Goal: Task Accomplishment & Management: Use online tool/utility

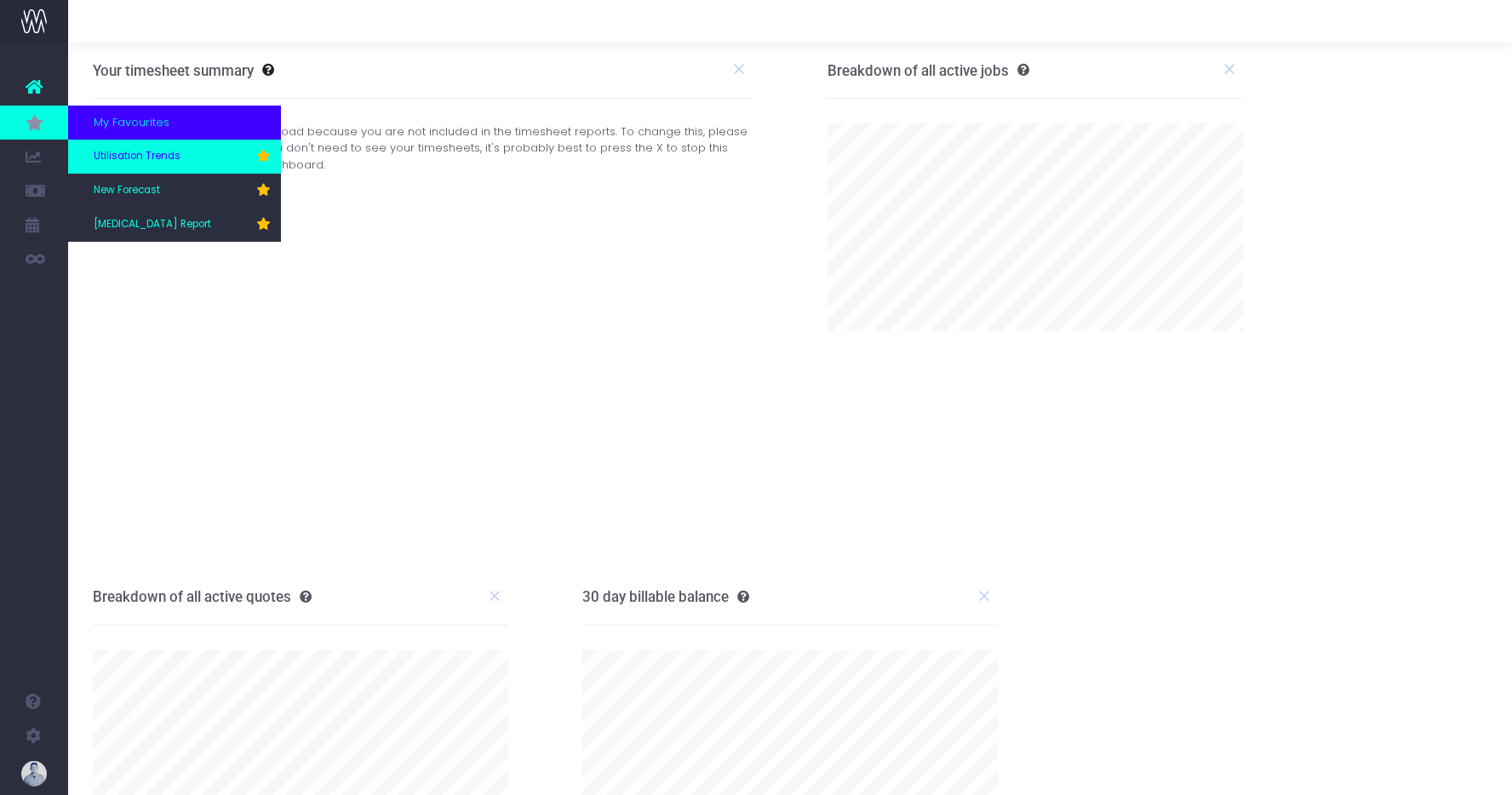
click at [156, 156] on span "Utilisation Trends" at bounding box center [137, 156] width 87 height 15
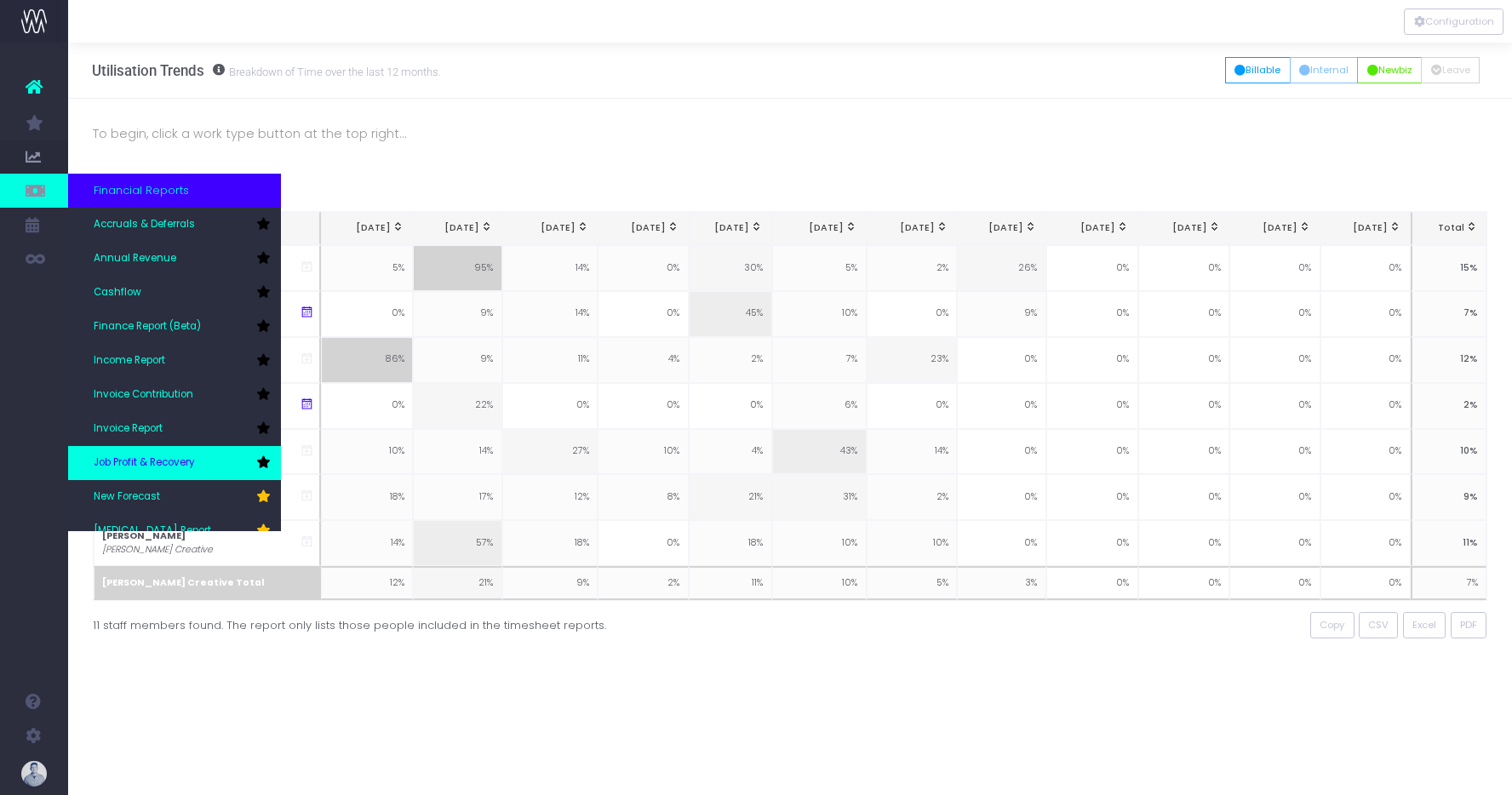
click at [268, 459] on icon at bounding box center [263, 463] width 14 height 12
click at [204, 467] on link "Job Profit & Recovery" at bounding box center [174, 463] width 213 height 34
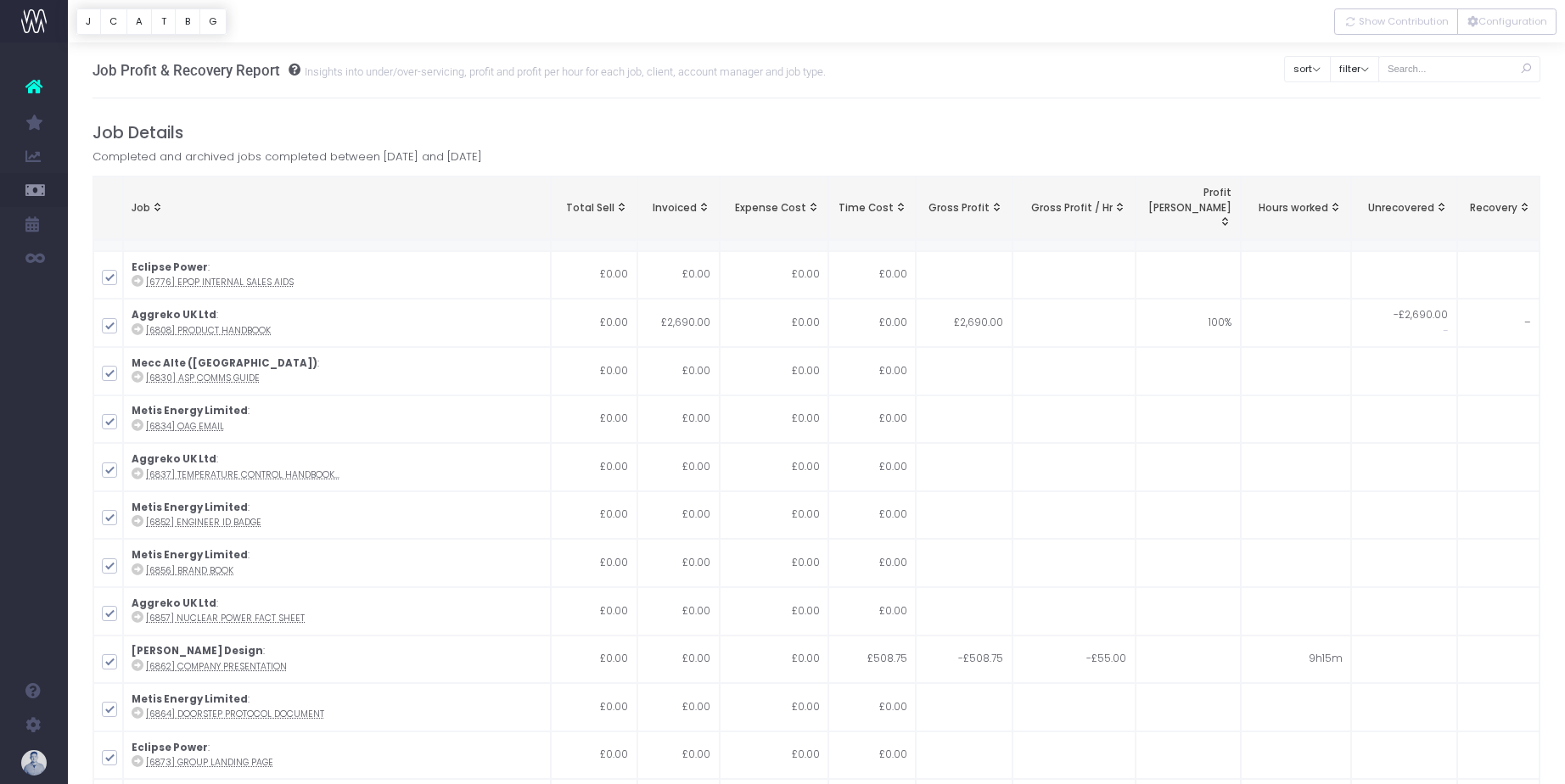
scroll to position [3014, 0]
click at [91, 22] on button "J" at bounding box center [88, 22] width 25 height 27
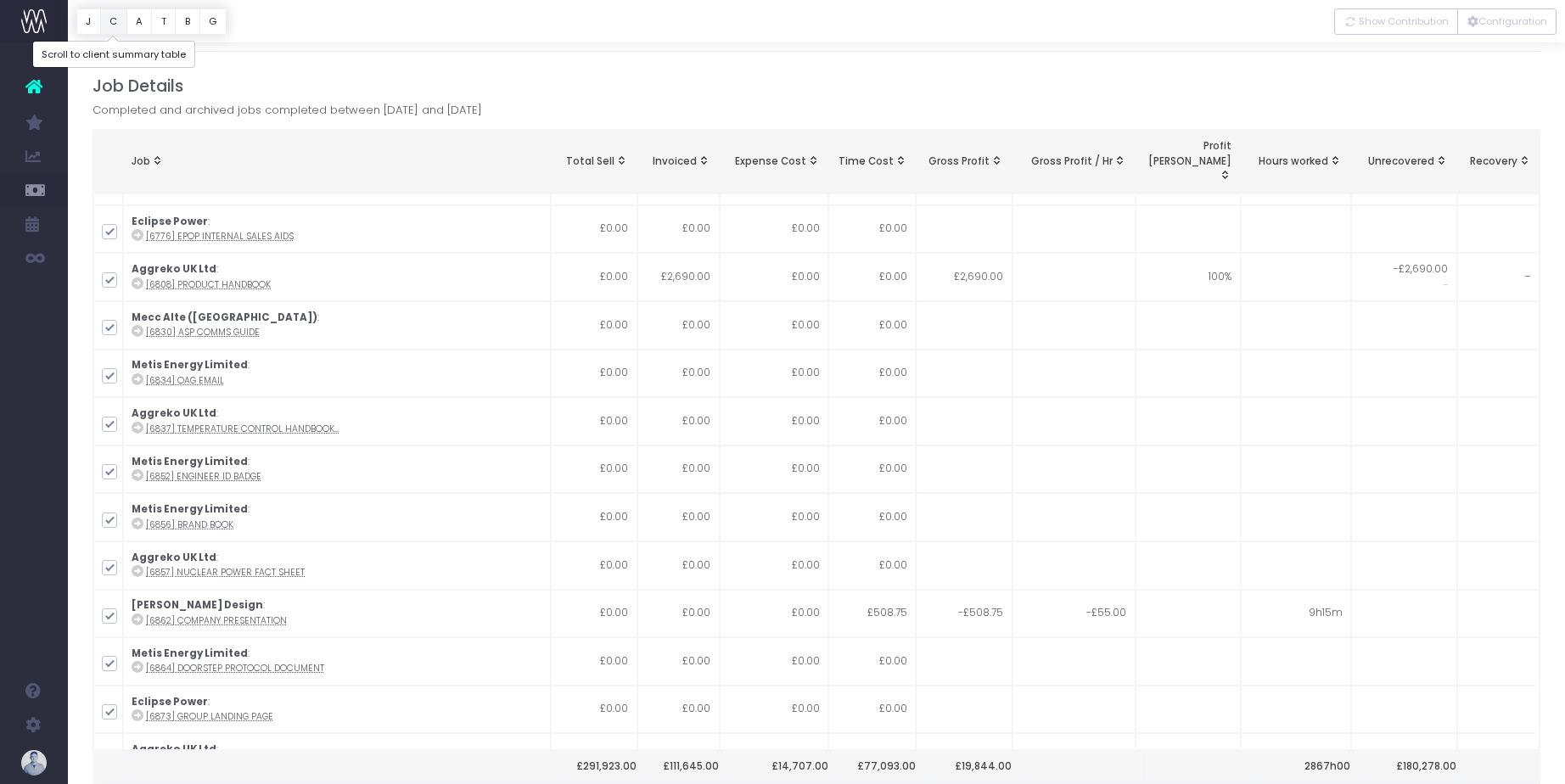
click at [113, 24] on button "C" at bounding box center [114, 22] width 28 height 27
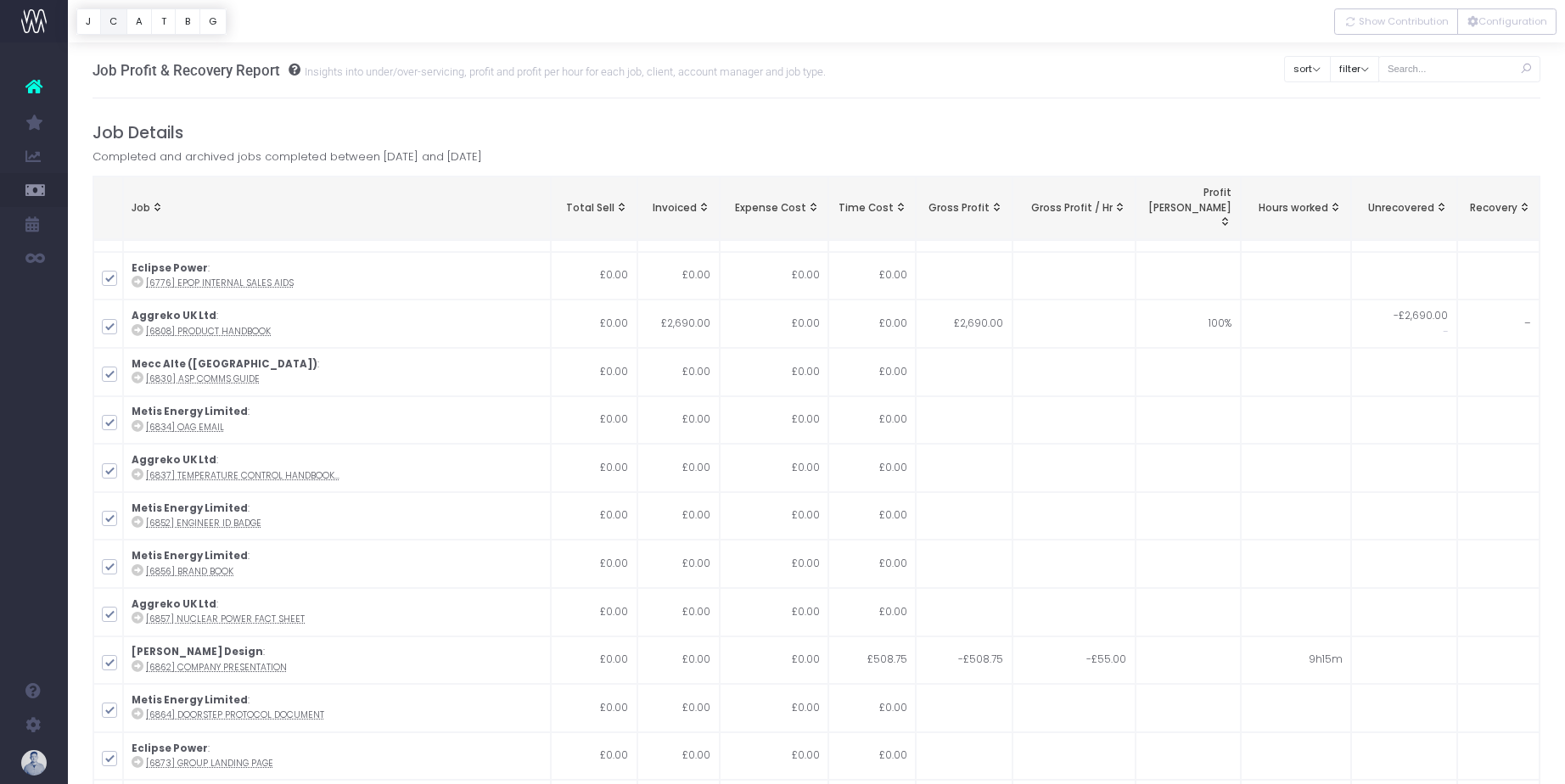
scroll to position [3012, 0]
click at [1506, 9] on button "Configuration" at bounding box center [1506, 22] width 100 height 27
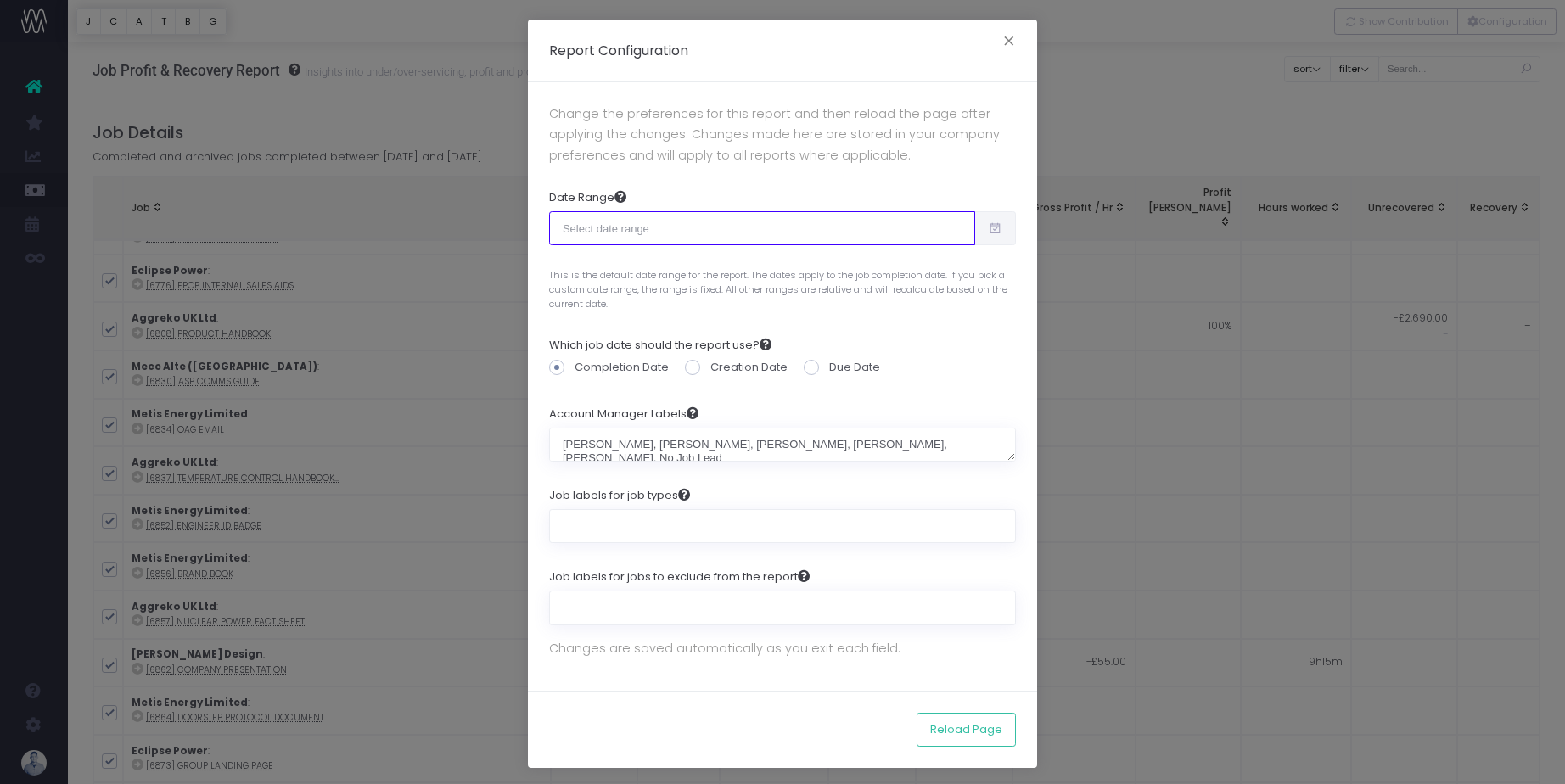
click at [694, 237] on input "text" at bounding box center [762, 228] width 426 height 33
type input "09-01-2025"
type input "09-30-2025"
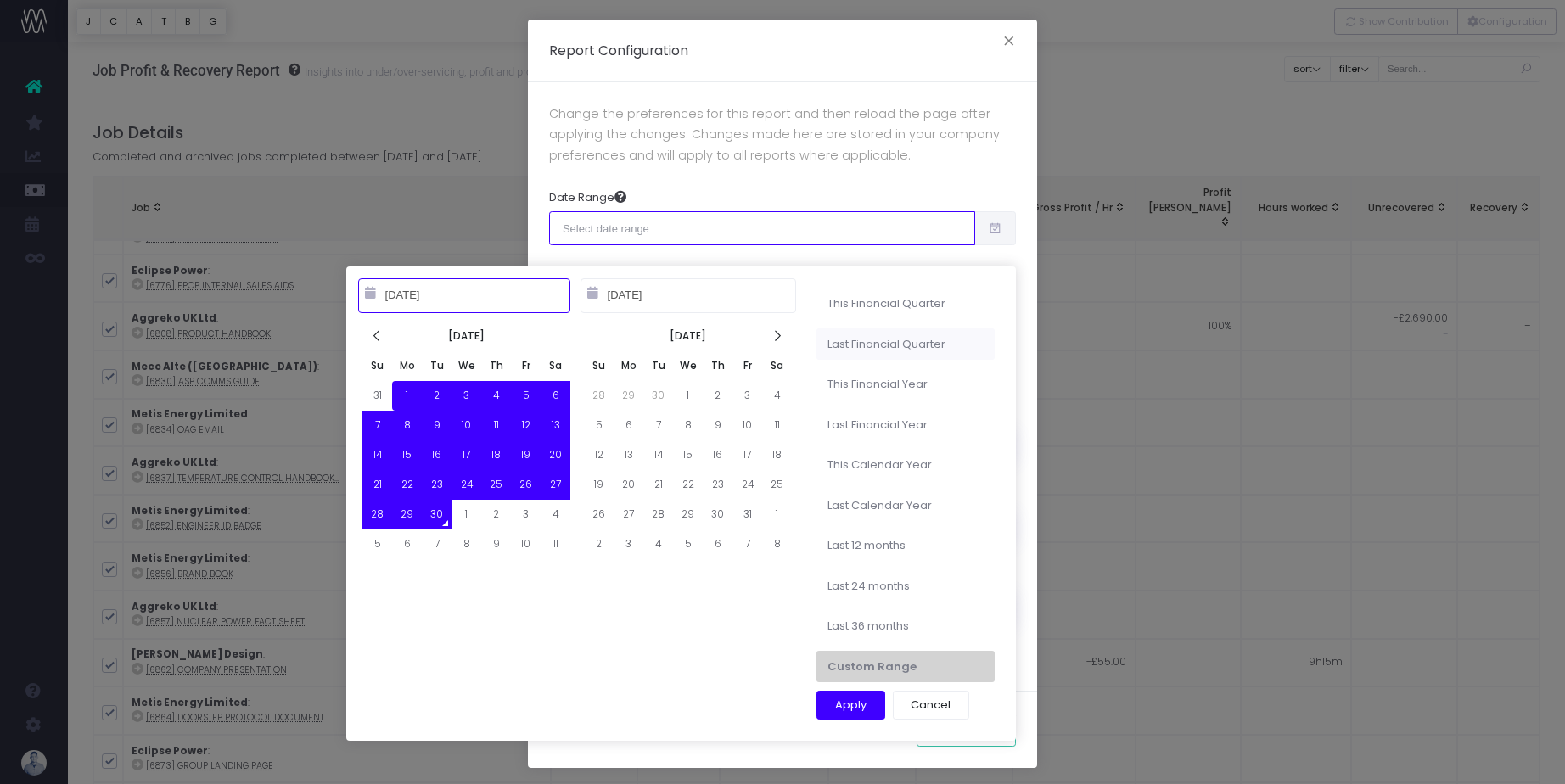
type input "06-01-2025"
type input "08-31-2025"
type input "09-01-2025"
type input "09-30-2025"
type input "03-01-2025"
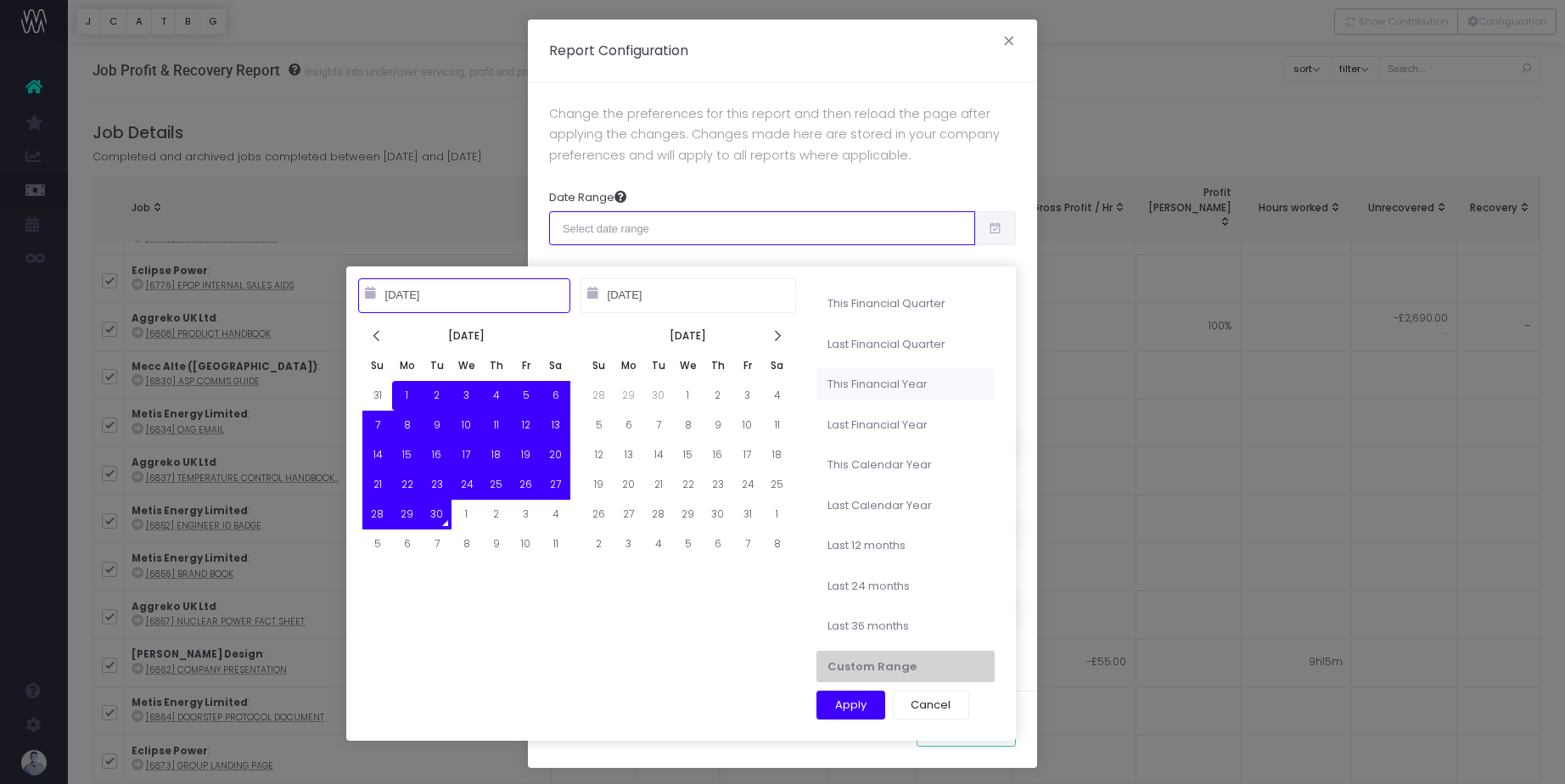
type input "02-28-2026"
type input "09-01-2025"
type input "09-30-2025"
type input "03-01-2024"
type input "02-28-2025"
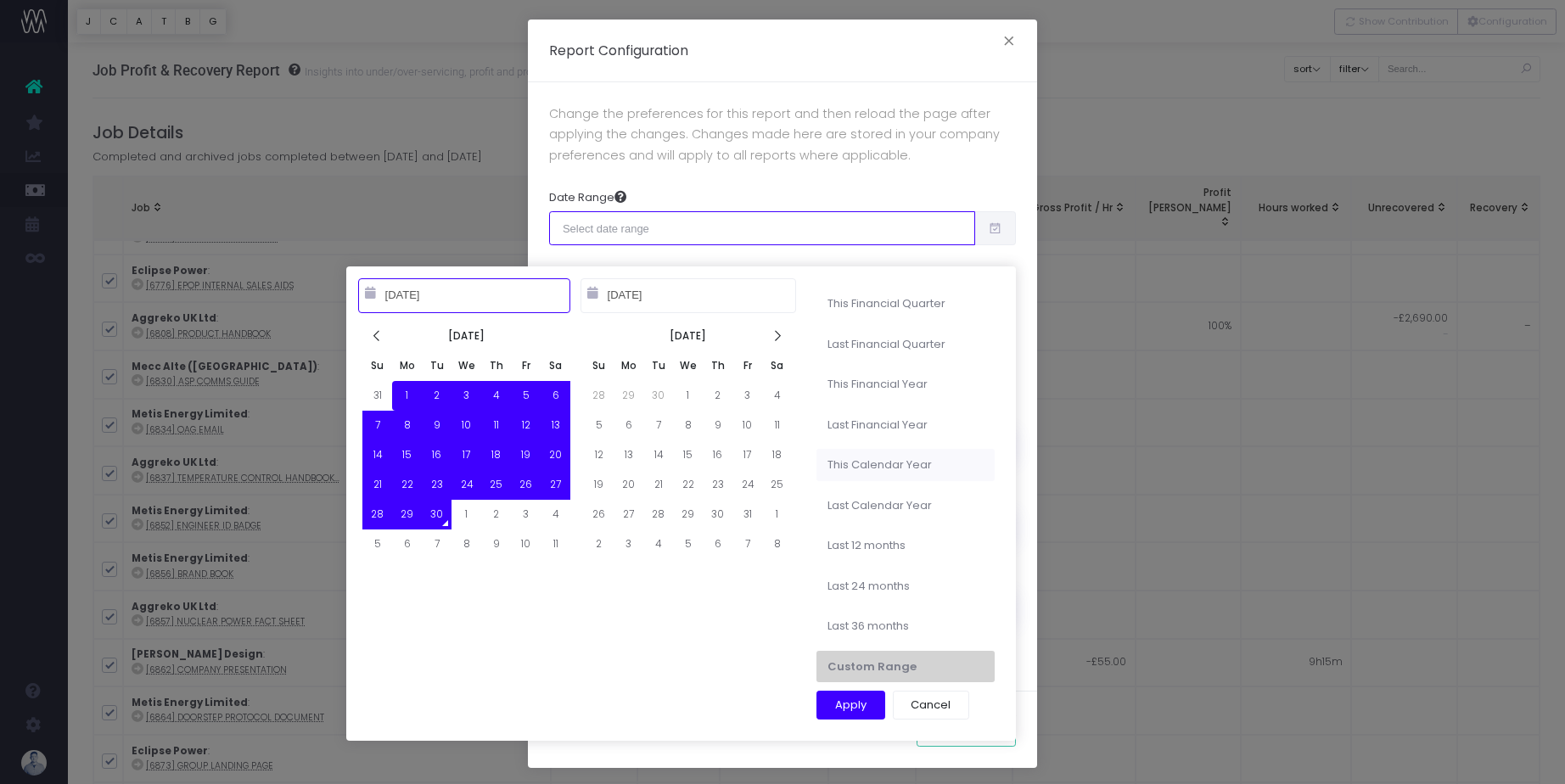
type input "01-01-2025"
type input "12-31-2025"
type input "09-01-2025"
type input "09-30-2025"
type input "03-01-2024"
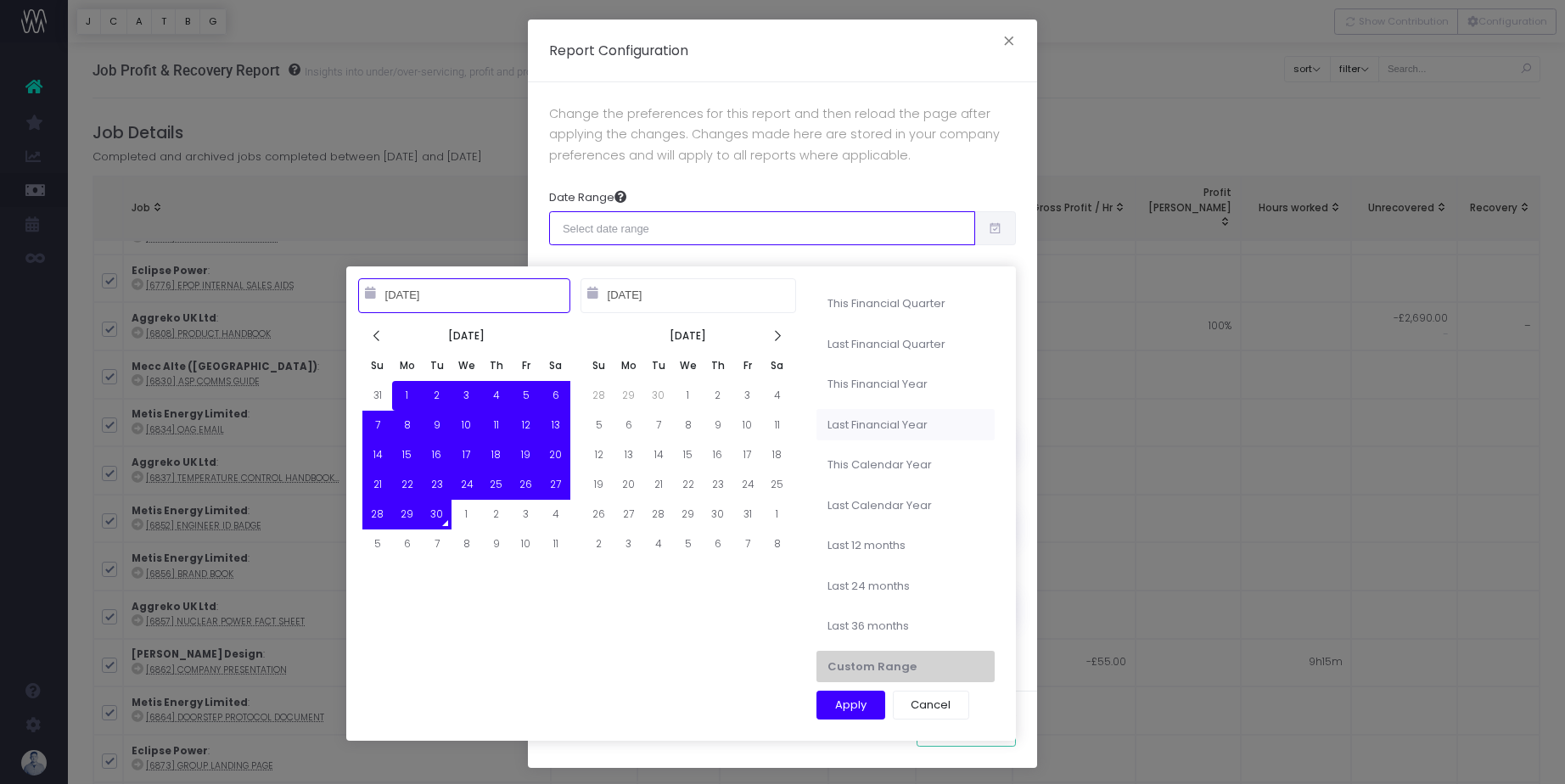
type input "02-28-2025"
type input "09-01-2025"
type input "09-30-2025"
type input "03-01-2025"
type input "02-28-2026"
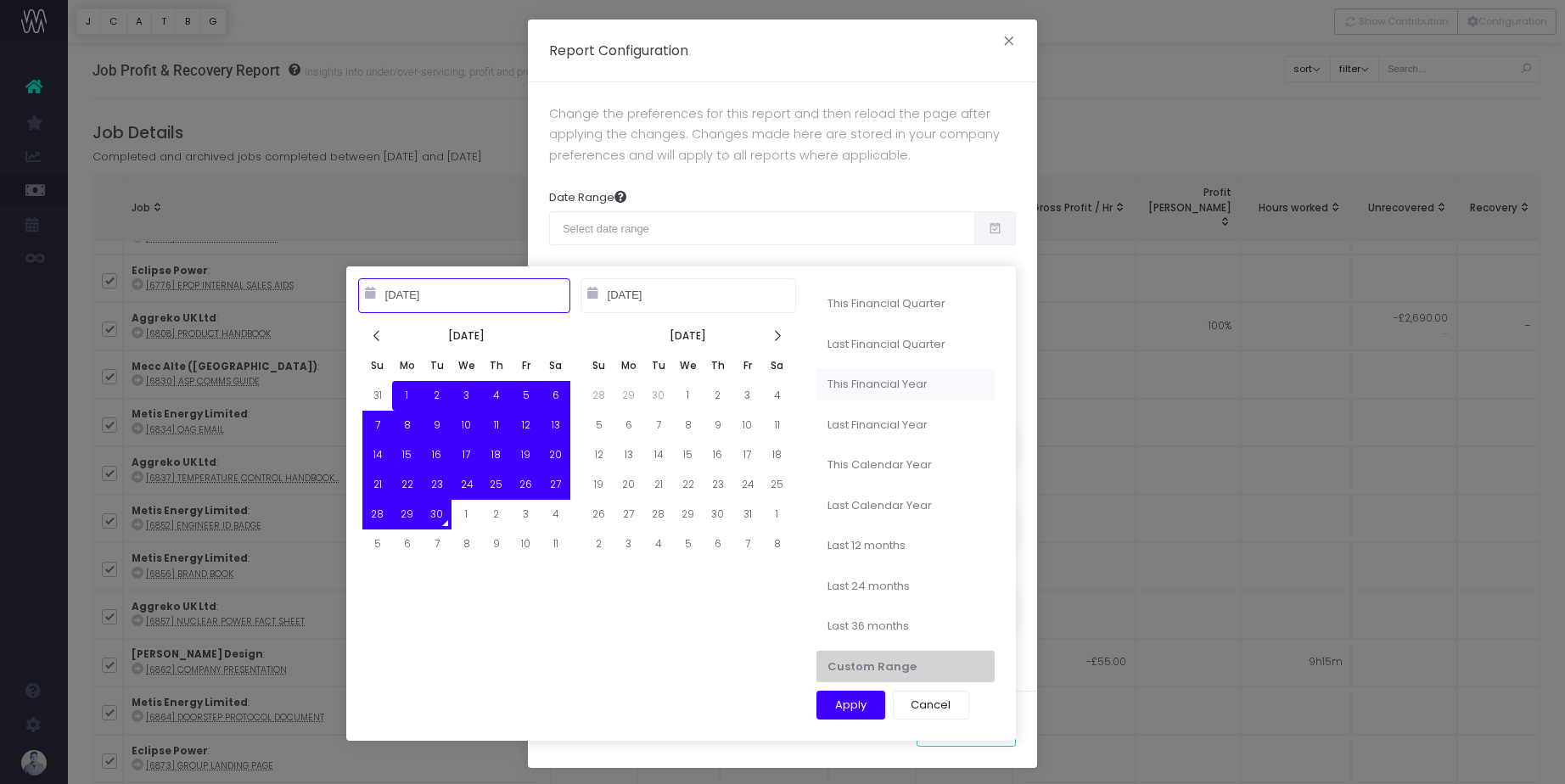
click at [889, 394] on li "This Financial Year" at bounding box center [905, 384] width 178 height 33
type input "Mar 1st 2025 – Feb 28th 2026"
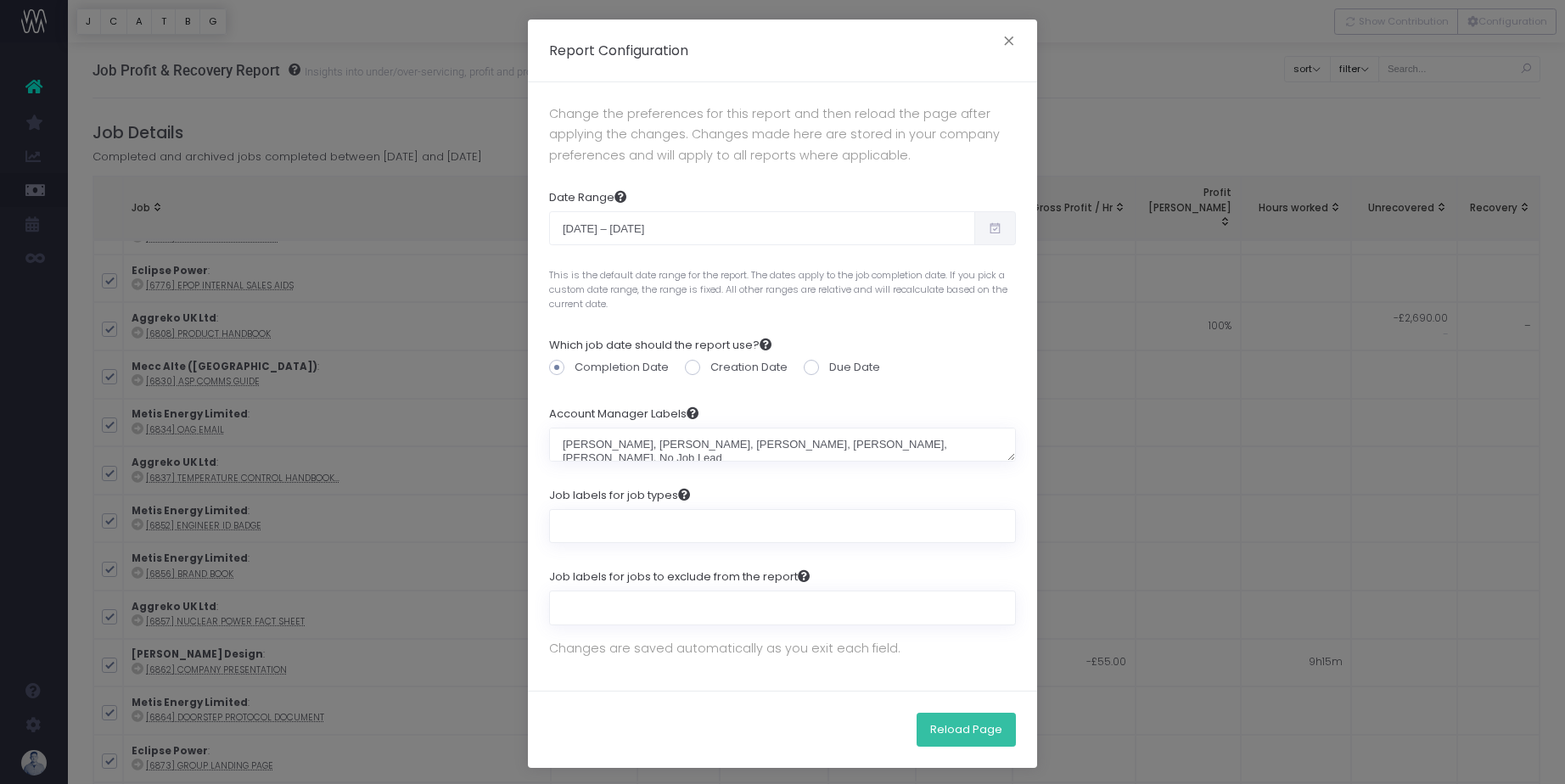
click at [961, 720] on button "Reload Page" at bounding box center [966, 729] width 100 height 33
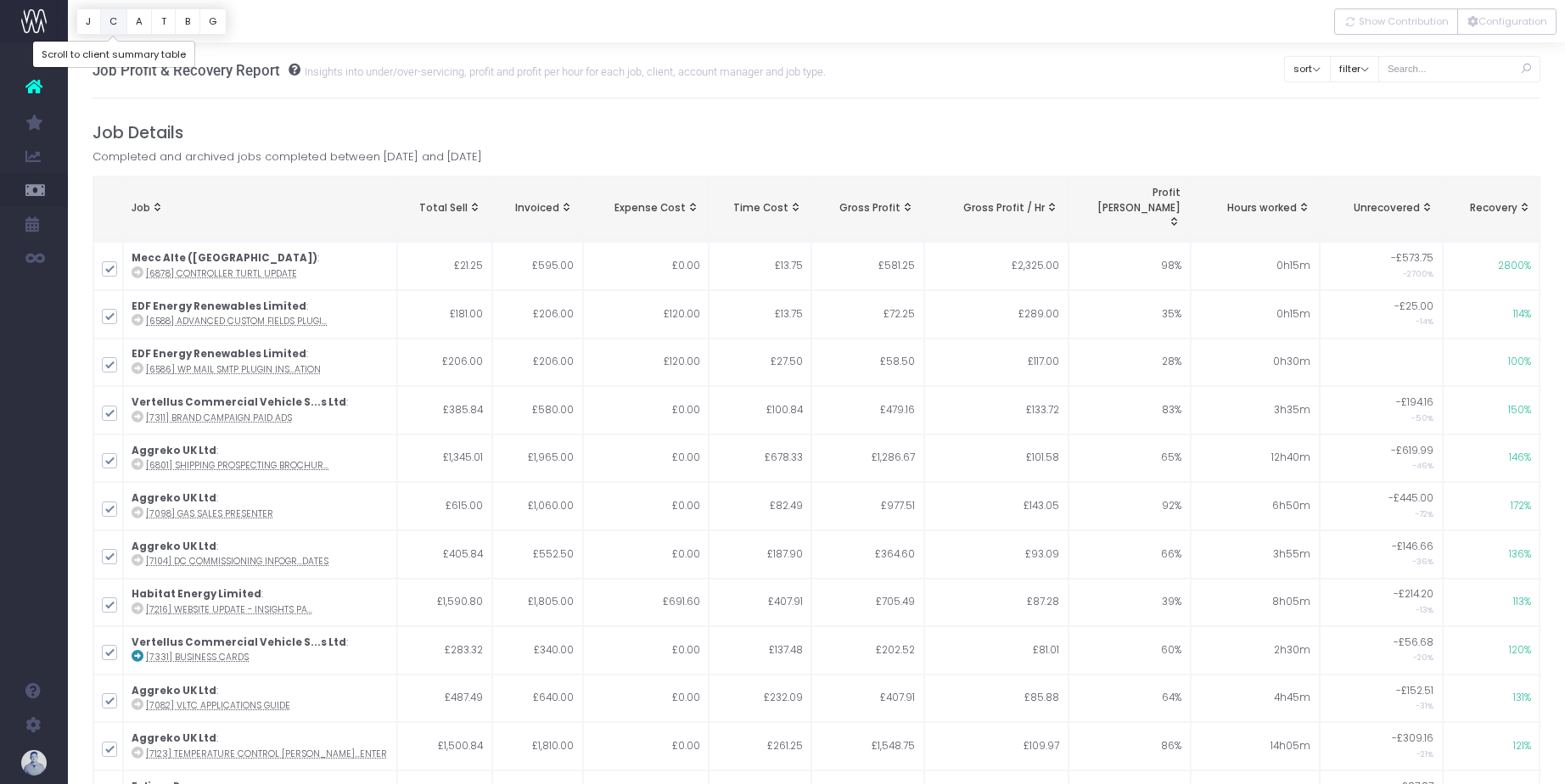
click at [119, 21] on button "C" at bounding box center [114, 22] width 28 height 27
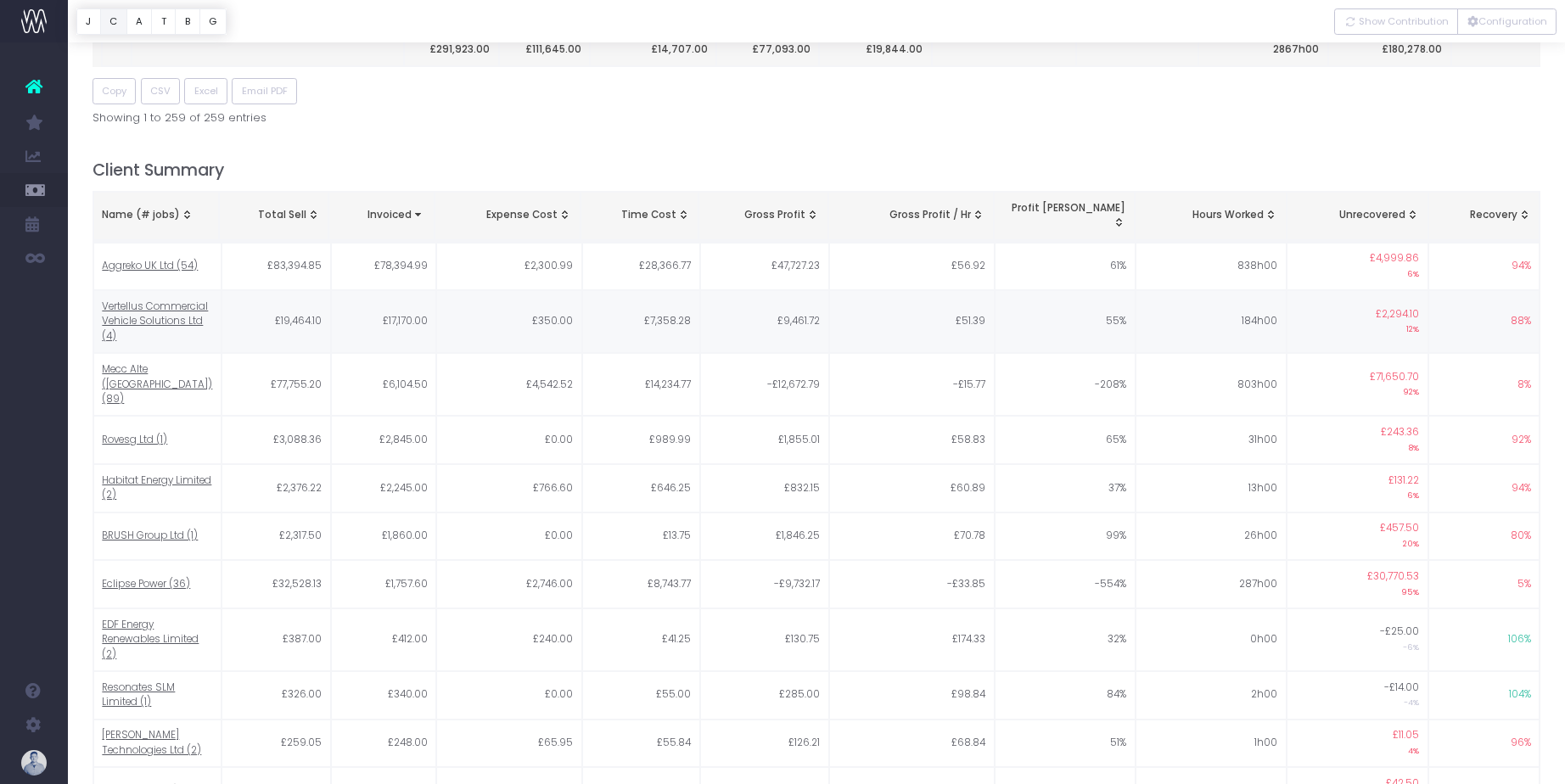
scroll to position [809, 0]
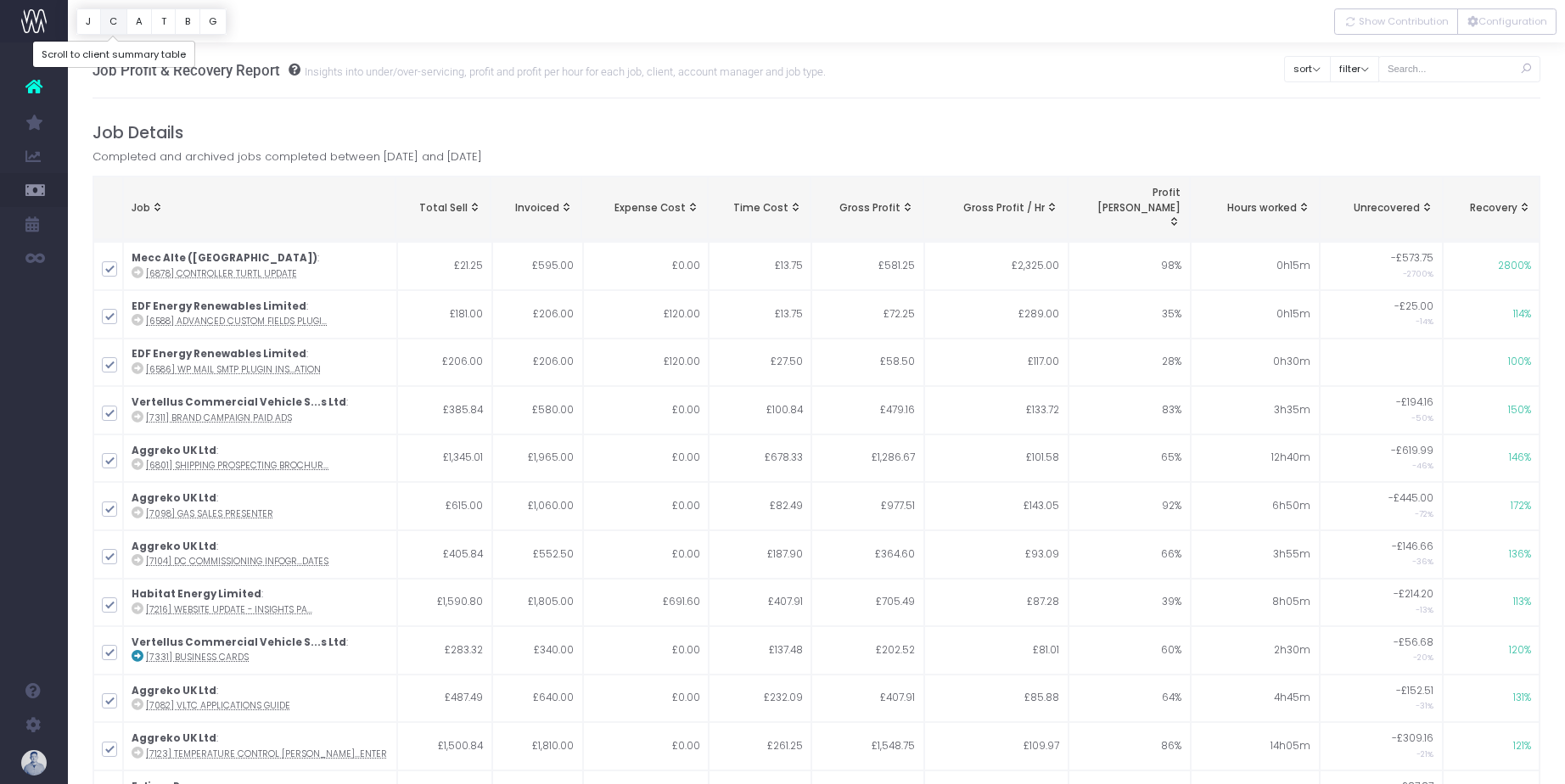
click at [117, 33] on button "C" at bounding box center [114, 22] width 28 height 27
click at [1202, 162] on div "Job Details Completed and archived jobs completed between [DATE] and [DATE] Job…" at bounding box center [817, 502] width 1449 height 758
click at [113, 22] on button "C" at bounding box center [114, 22] width 28 height 27
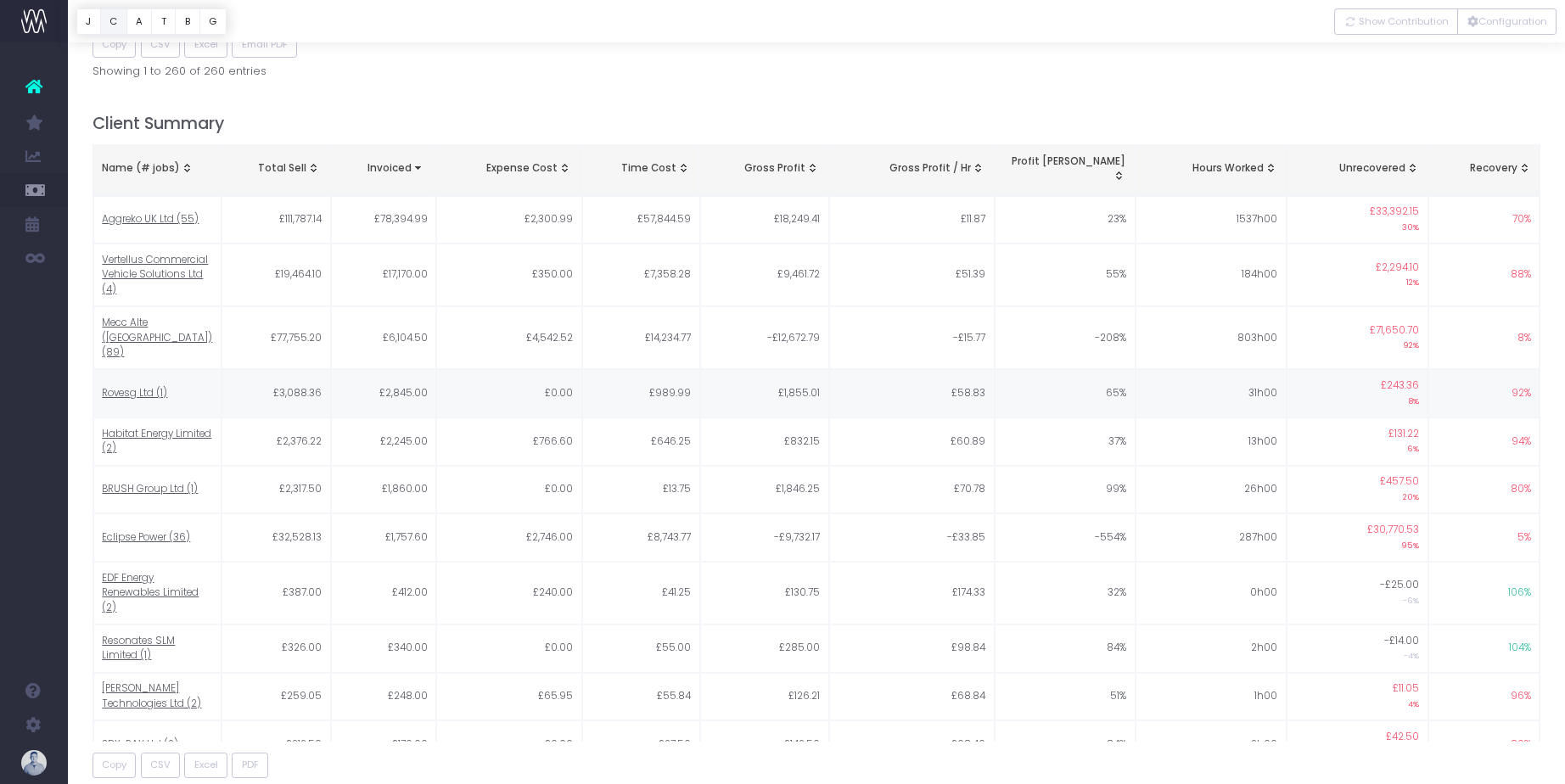
scroll to position [809, 0]
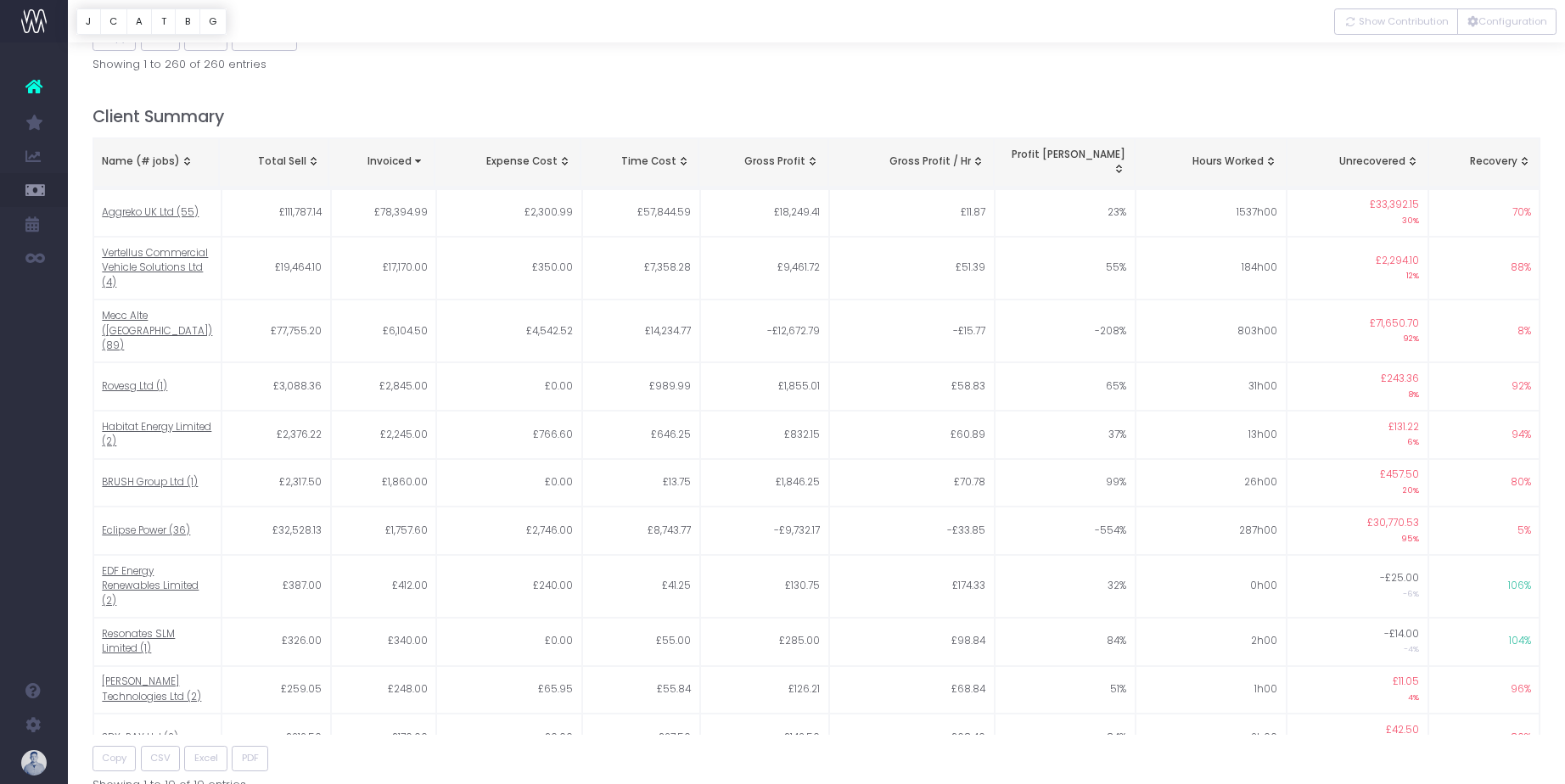
click at [1201, 106] on h4 "Client Summary" at bounding box center [817, 116] width 1449 height 20
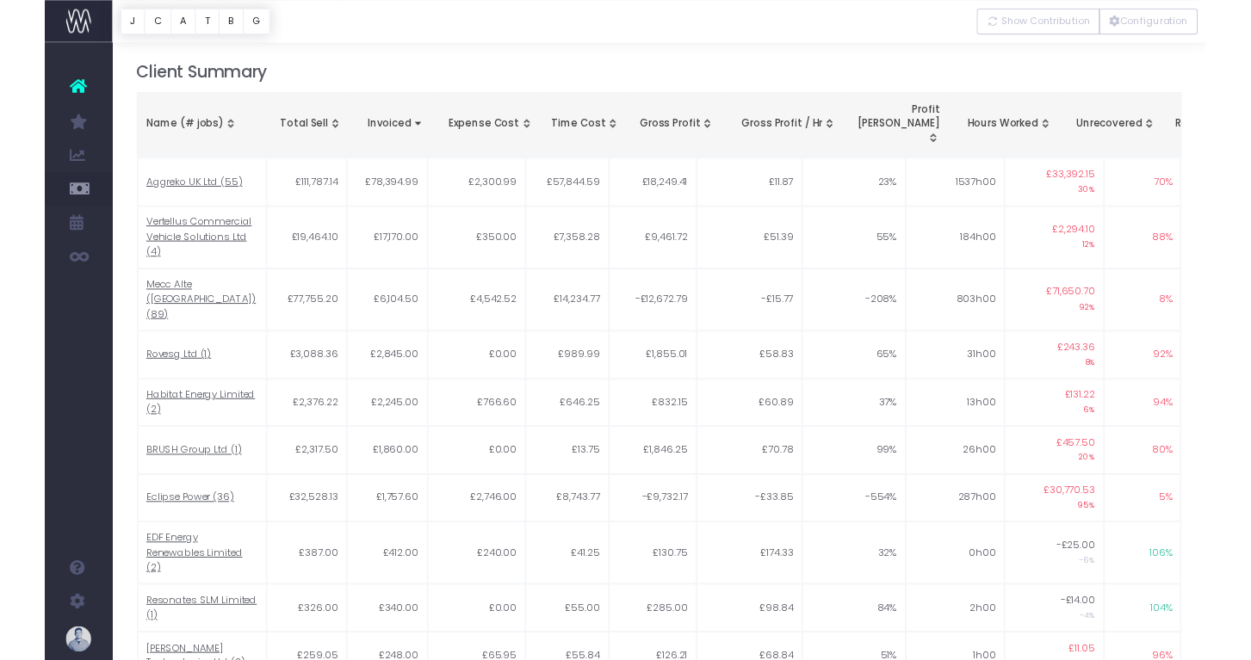
scroll to position [851, 0]
